Goal: Transaction & Acquisition: Purchase product/service

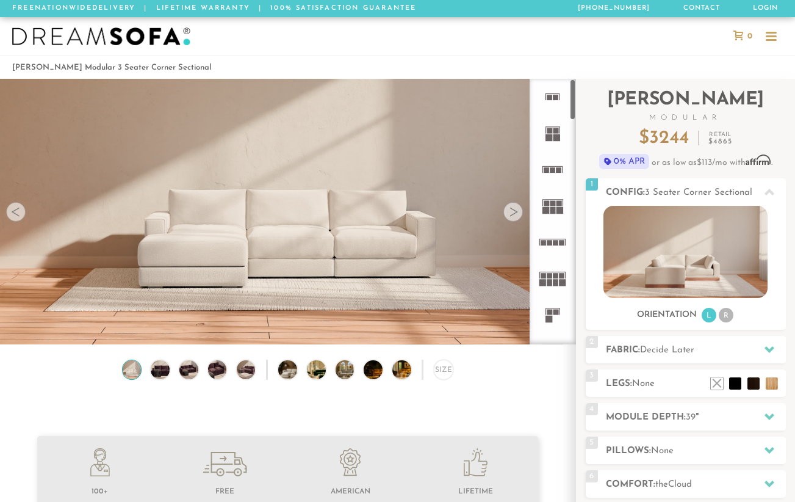
scroll to position [13150, 786]
click at [552, 311] on rect at bounding box center [549, 312] width 5 height 5
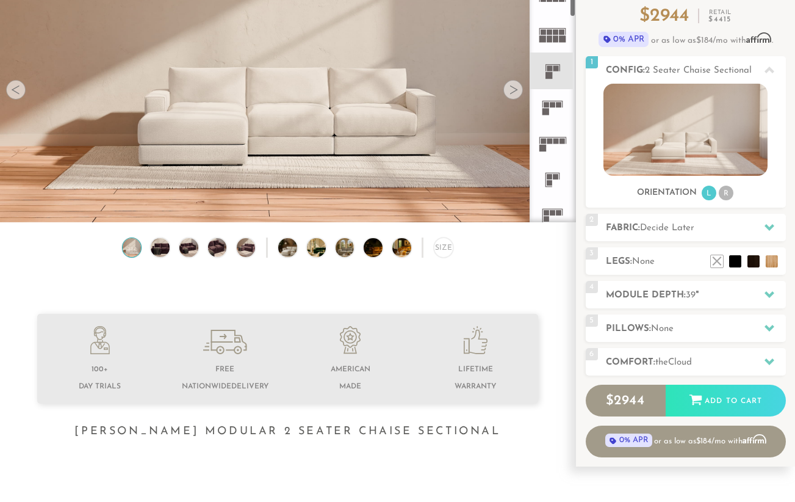
scroll to position [122, 0]
click at [547, 208] on rect at bounding box center [553, 208] width 21 height 1
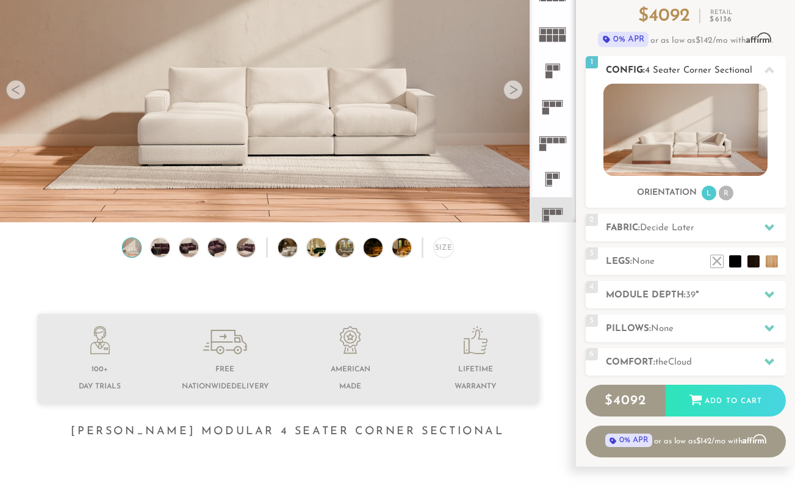
click at [724, 194] on li "R" at bounding box center [726, 193] width 15 height 15
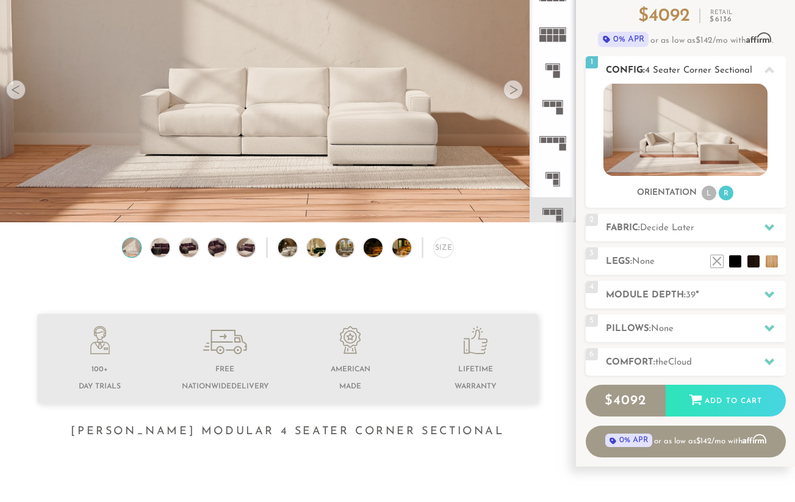
click at [719, 148] on img at bounding box center [686, 130] width 164 height 92
click at [449, 252] on div "Size" at bounding box center [444, 247] width 20 height 20
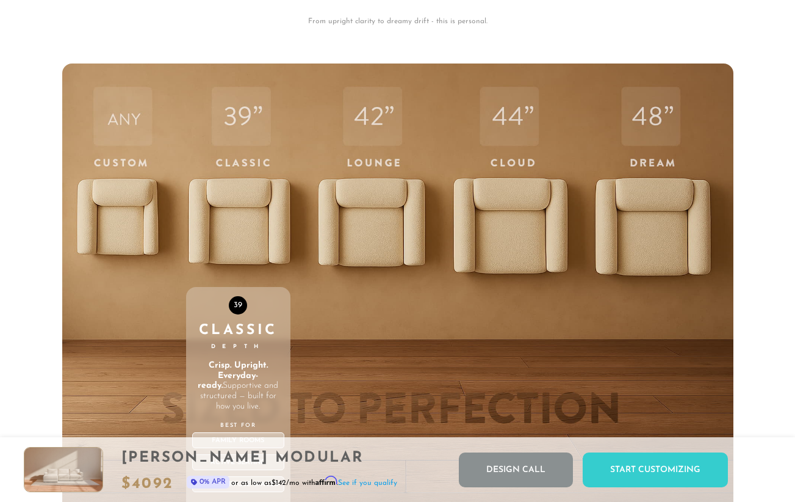
scroll to position [3798, 0]
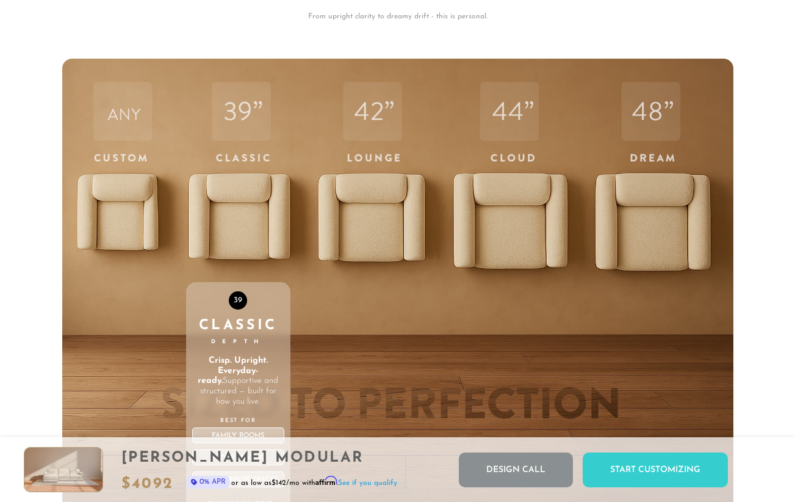
click at [218, 221] on div "39 Classic Depth Crisp. Upright. Everyday-ready. Supportive and structured — bu…" at bounding box center [238, 318] width 104 height 519
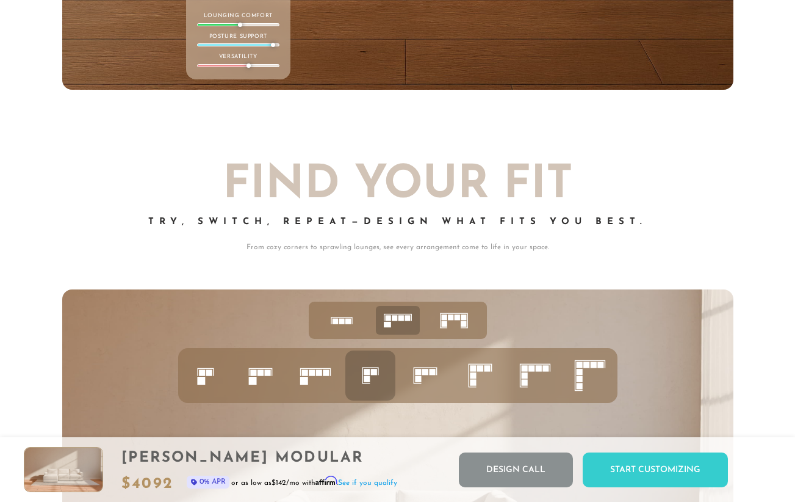
scroll to position [4286, 0]
click at [421, 373] on icon at bounding box center [426, 375] width 42 height 42
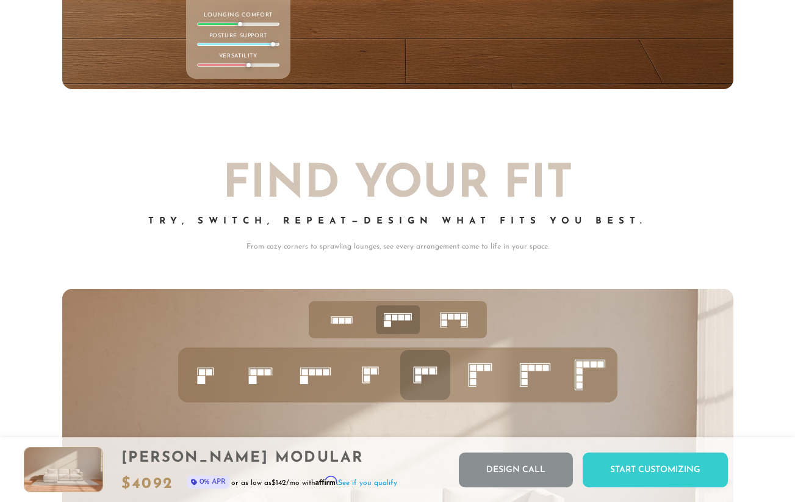
click at [257, 375] on icon at bounding box center [261, 375] width 42 height 42
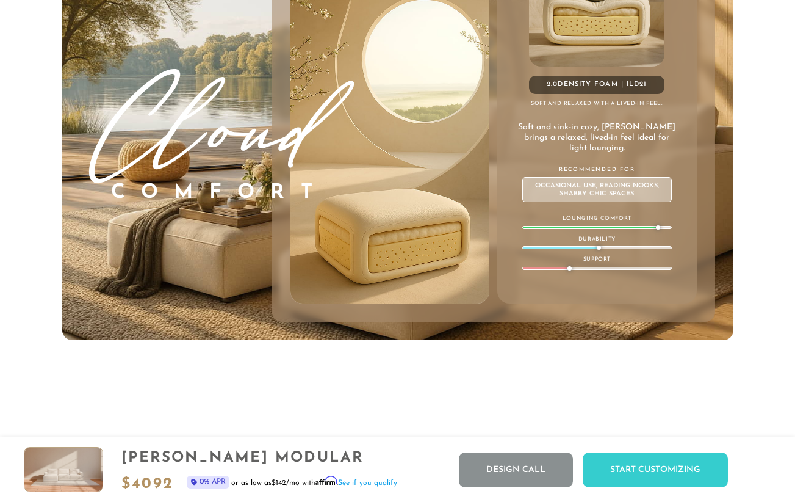
scroll to position [6491, 0]
drag, startPoint x: 599, startPoint y: 253, endPoint x: 624, endPoint y: 252, distance: 25.1
click at [624, 248] on div at bounding box center [598, 246] width 150 height 3
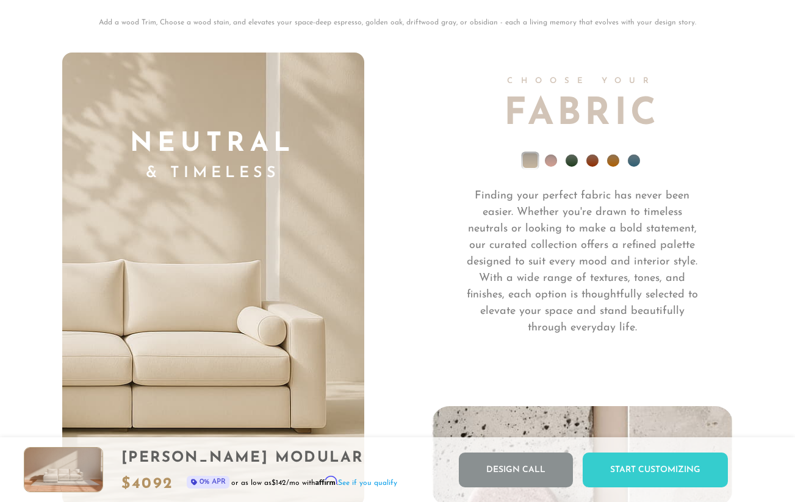
scroll to position [8228, 0]
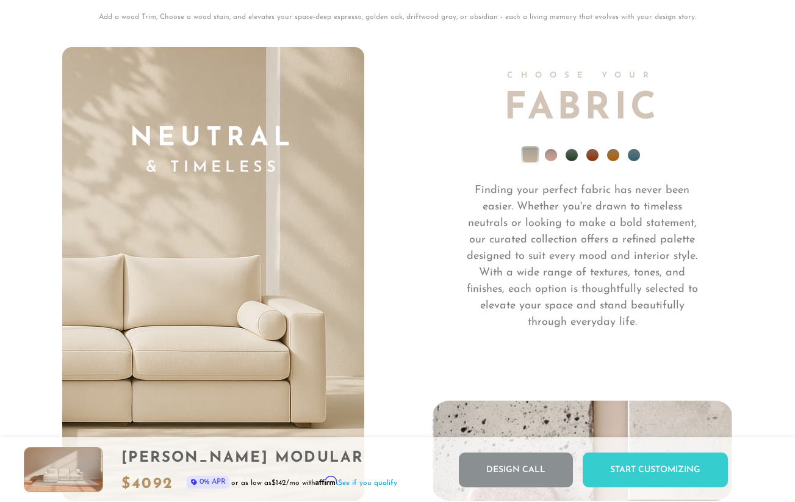
click at [570, 161] on li at bounding box center [572, 155] width 12 height 12
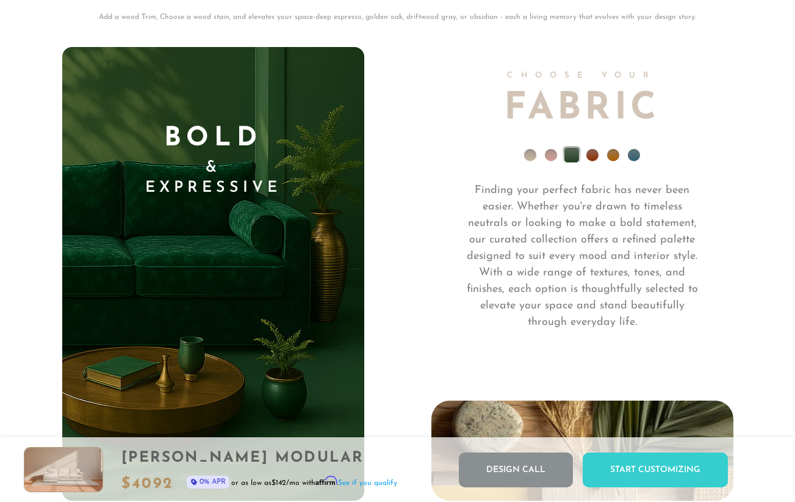
click at [598, 159] on li at bounding box center [593, 155] width 12 height 12
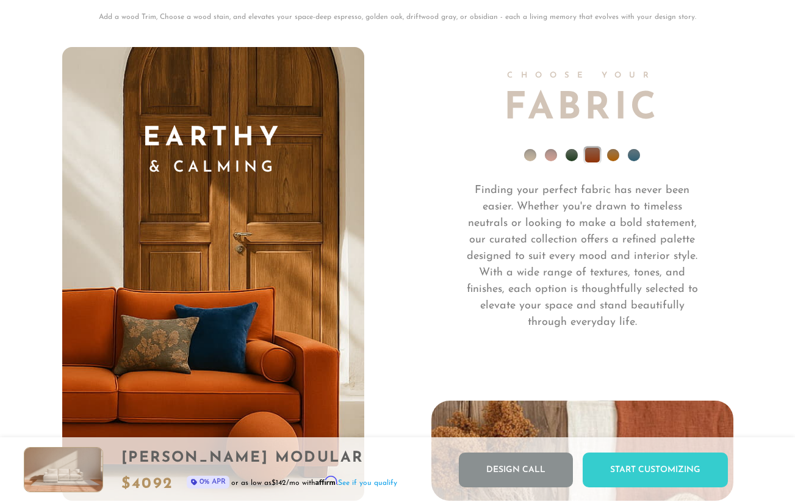
click at [617, 159] on li at bounding box center [613, 155] width 12 height 12
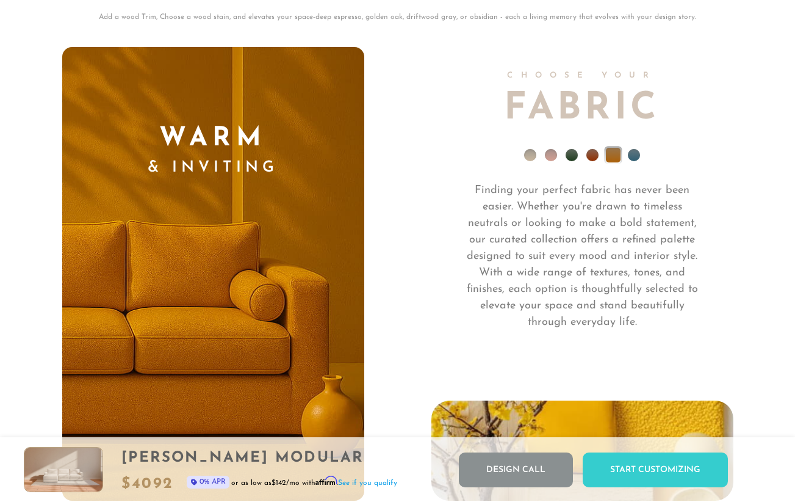
click at [637, 159] on li at bounding box center [634, 155] width 12 height 12
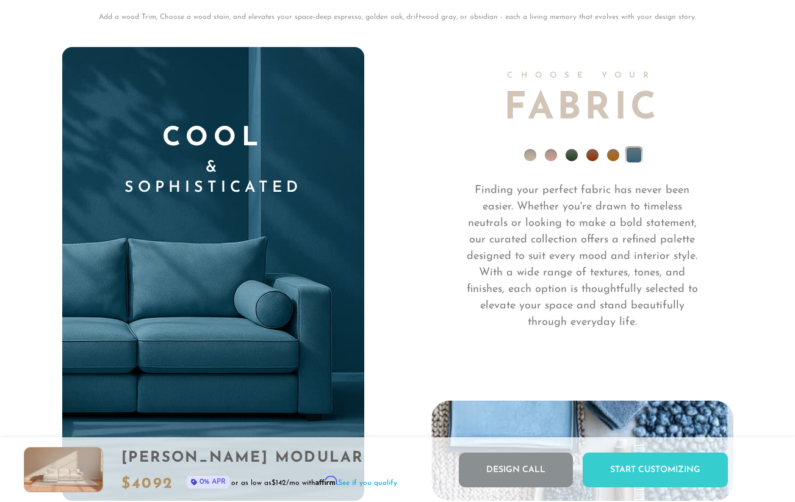
click at [530, 157] on li at bounding box center [530, 155] width 12 height 12
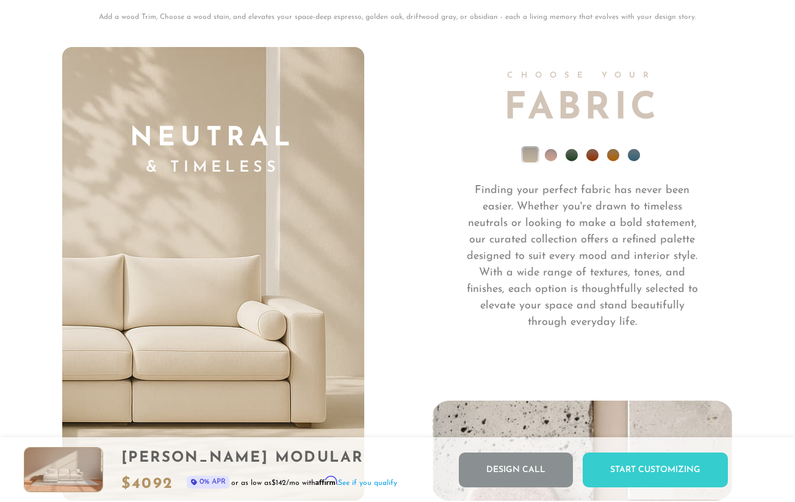
click at [551, 160] on li at bounding box center [551, 155] width 12 height 12
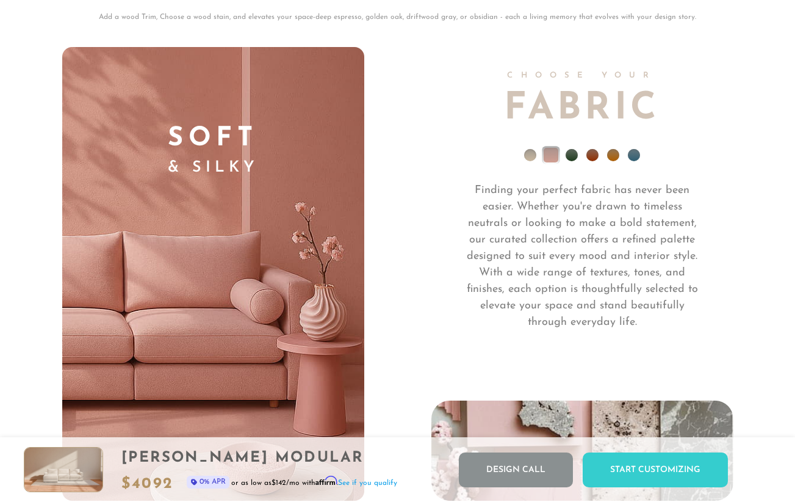
click at [532, 161] on li at bounding box center [530, 155] width 12 height 12
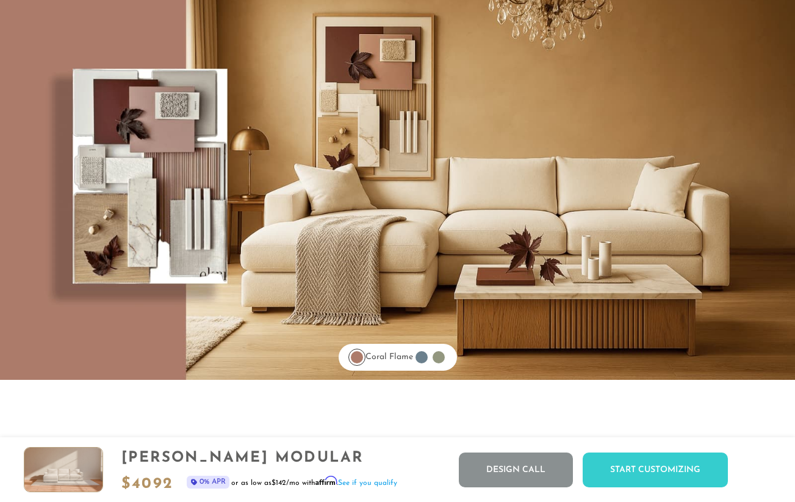
scroll to position [9433, 0]
click at [351, 360] on div at bounding box center [357, 356] width 12 height 12
click at [425, 360] on div at bounding box center [422, 356] width 12 height 12
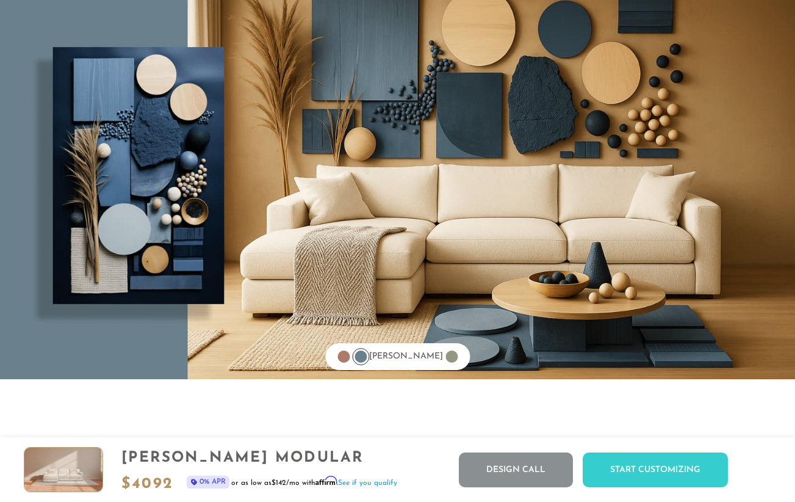
click at [446, 362] on div at bounding box center [452, 356] width 12 height 12
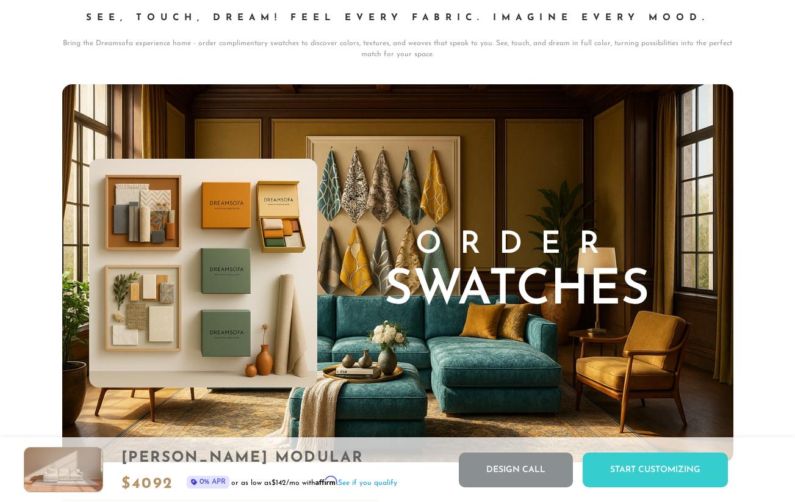
scroll to position [11681, 0]
